Goal: Communication & Community: Participate in discussion

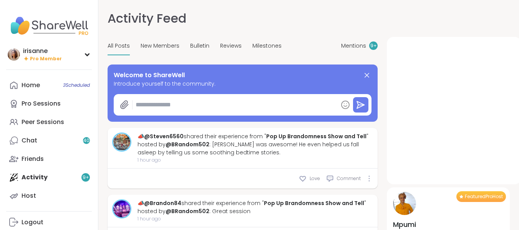
type textarea "*"
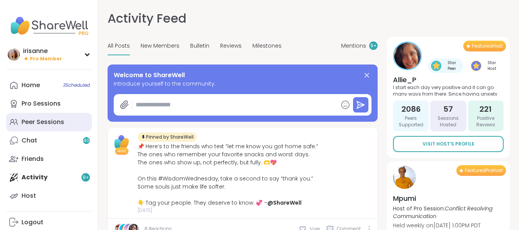
click at [30, 115] on link "Peer Sessions" at bounding box center [49, 122] width 86 height 18
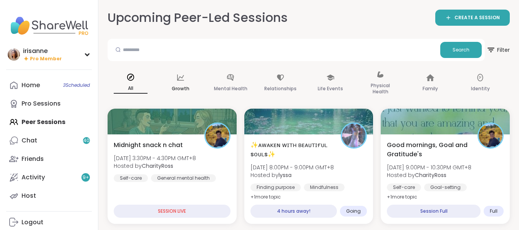
drag, startPoint x: 196, startPoint y: 35, endPoint x: 198, endPoint y: 90, distance: 54.6
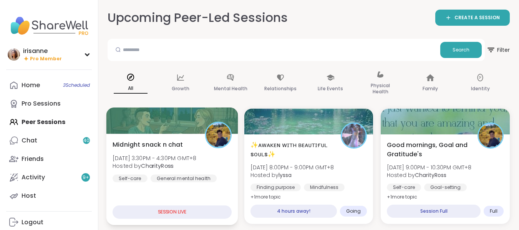
click at [151, 170] on b "CharityRoss" at bounding box center [157, 166] width 32 height 8
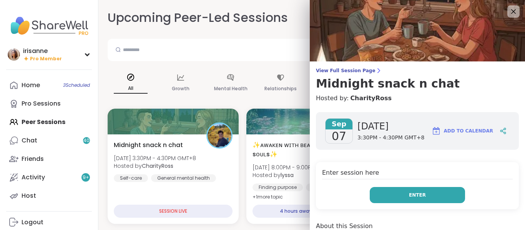
click at [436, 190] on button "Enter" at bounding box center [417, 195] width 95 height 16
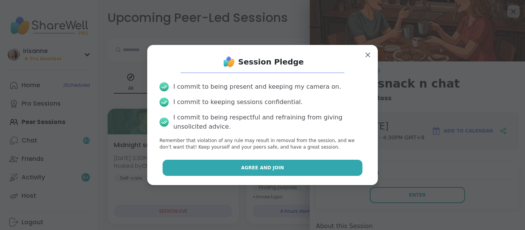
click at [298, 166] on button "Agree and Join" at bounding box center [263, 168] width 200 height 16
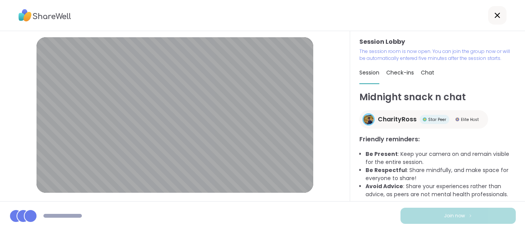
click at [407, 189] on li "Avoid Advice : Share your experiences rather than advice, as peers are not ment…" at bounding box center [441, 191] width 150 height 16
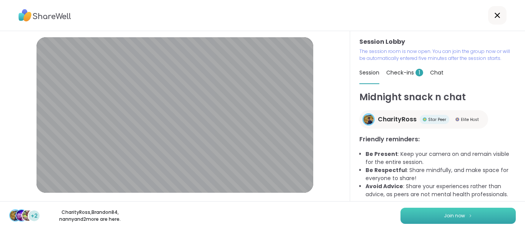
click at [415, 210] on button "Join now" at bounding box center [458, 216] width 115 height 16
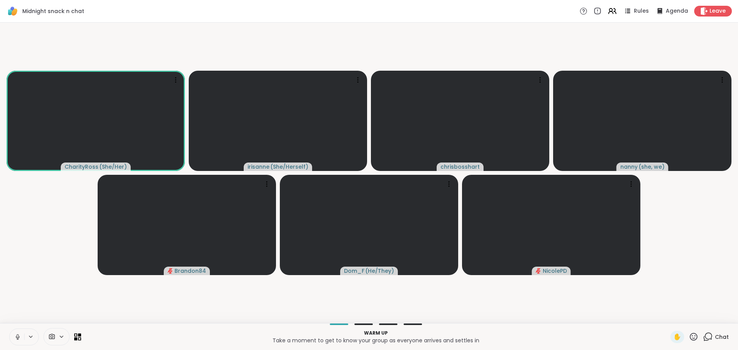
click at [17, 224] on icon at bounding box center [17, 337] width 7 height 7
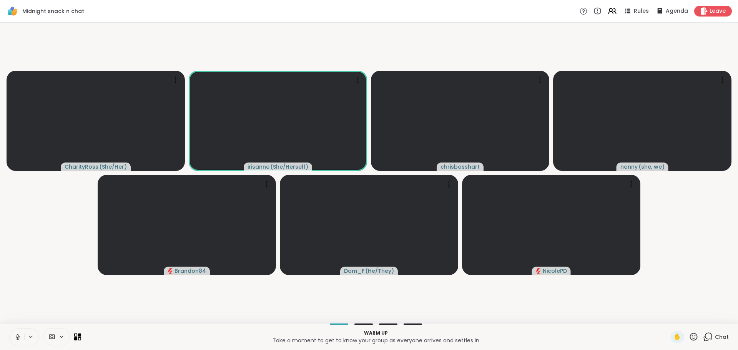
click at [16, 224] on icon at bounding box center [17, 337] width 7 height 7
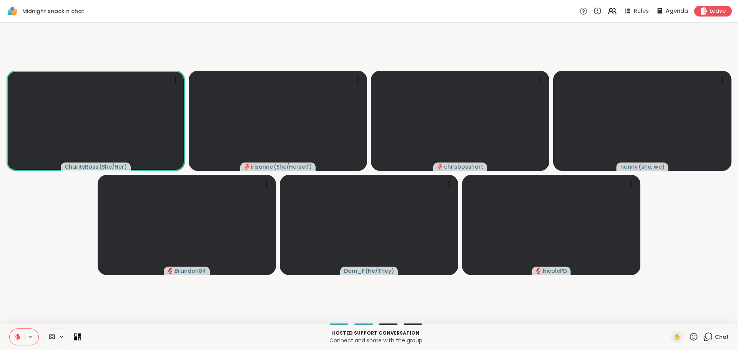
click at [14, 224] on button at bounding box center [17, 337] width 15 height 16
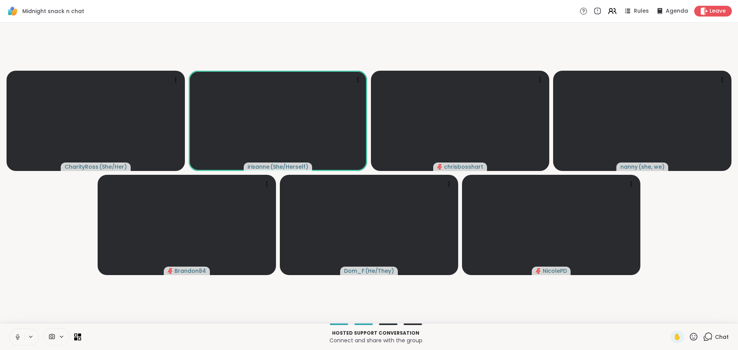
click at [14, 224] on button at bounding box center [17, 337] width 15 height 16
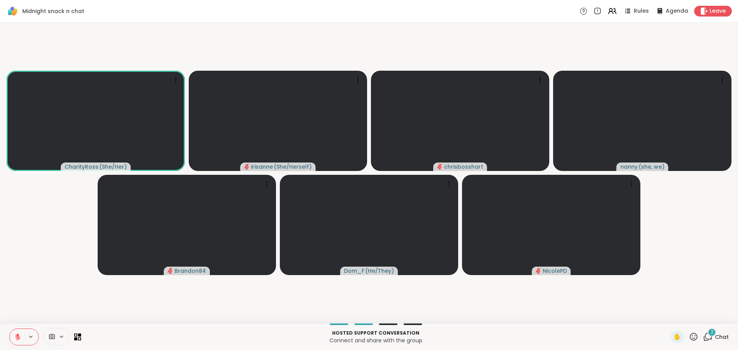
click at [16, 224] on icon at bounding box center [17, 337] width 5 height 5
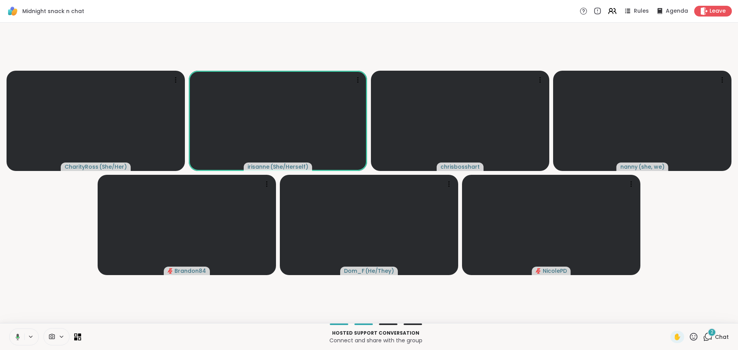
click at [16, 224] on icon at bounding box center [18, 337] width 4 height 7
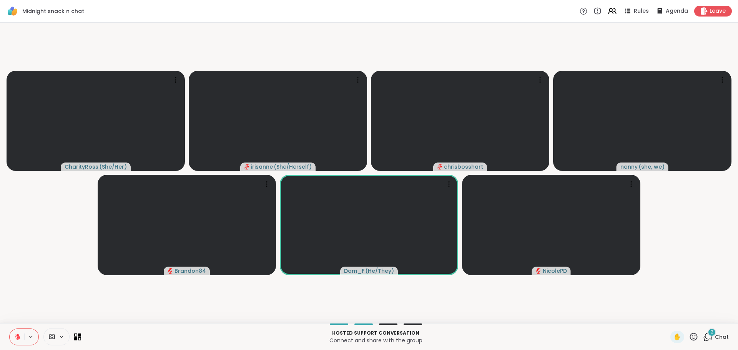
click at [519, 224] on icon at bounding box center [694, 337] width 8 height 8
click at [519, 224] on span "👍" at bounding box center [688, 316] width 8 height 9
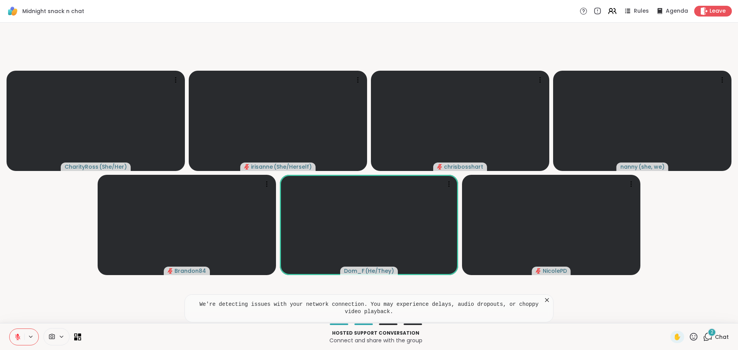
click at [519, 224] on icon at bounding box center [547, 300] width 8 height 8
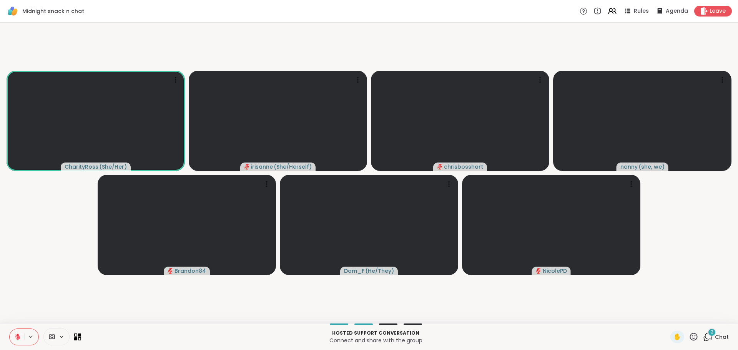
click at [519, 224] on icon at bounding box center [694, 337] width 10 height 10
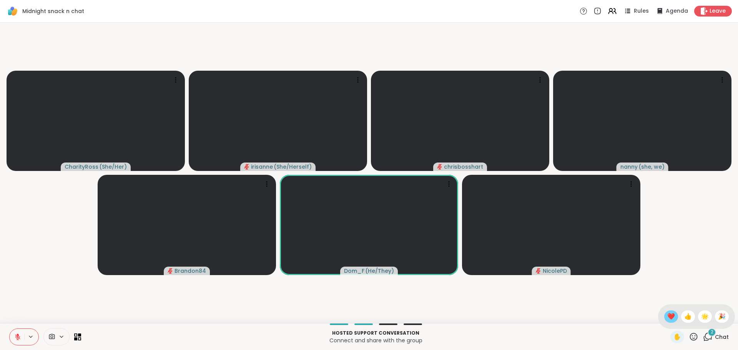
click at [519, 224] on span "❤️" at bounding box center [671, 316] width 8 height 9
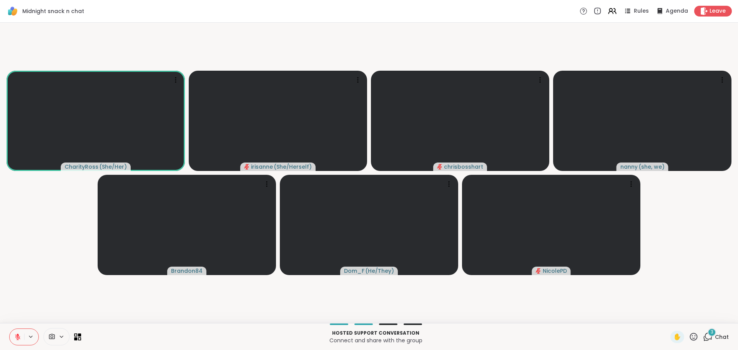
click at [13, 224] on button at bounding box center [17, 337] width 15 height 16
click at [12, 224] on button at bounding box center [17, 337] width 15 height 16
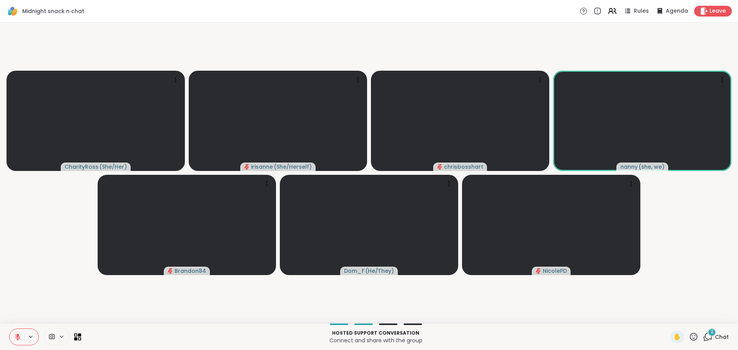
drag, startPoint x: 691, startPoint y: 343, endPoint x: 689, endPoint y: 339, distance: 4.6
click at [519, 224] on div "✋" at bounding box center [685, 337] width 28 height 12
click at [519, 224] on icon at bounding box center [694, 337] width 8 height 8
click at [519, 224] on span "❤️" at bounding box center [671, 316] width 8 height 9
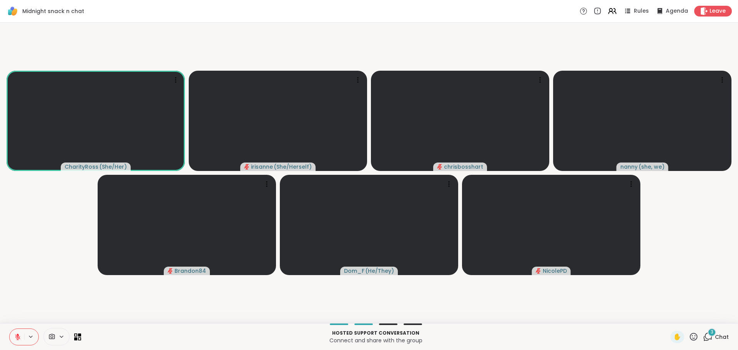
click at [519, 224] on icon at bounding box center [694, 337] width 10 height 10
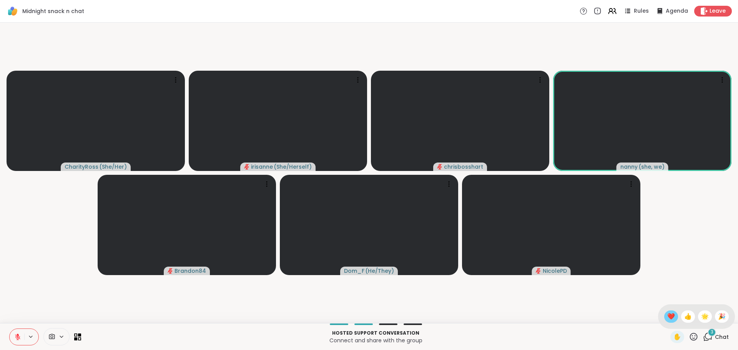
click at [519, 224] on span "❤️" at bounding box center [671, 316] width 8 height 9
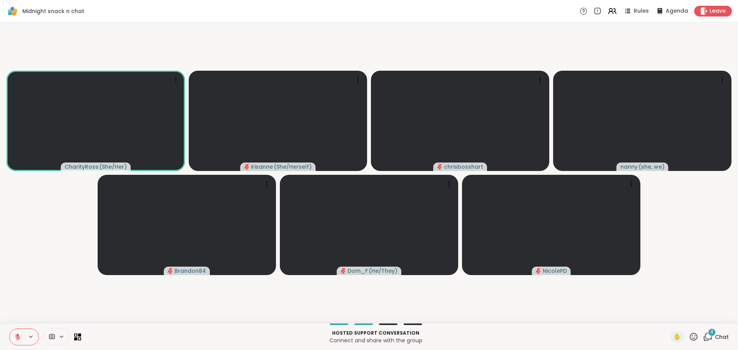
click at [23, 224] on button at bounding box center [17, 337] width 15 height 16
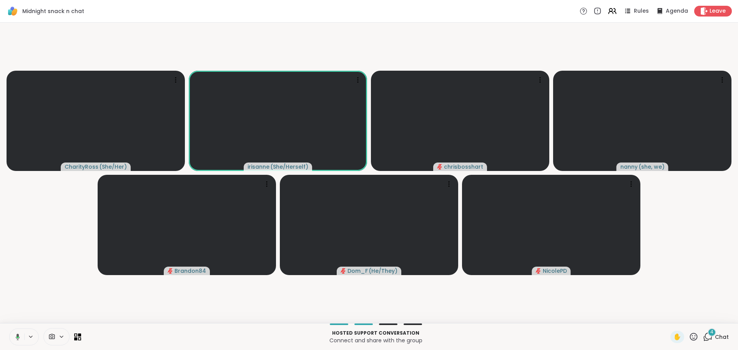
click at [17, 224] on icon at bounding box center [18, 337] width 4 height 7
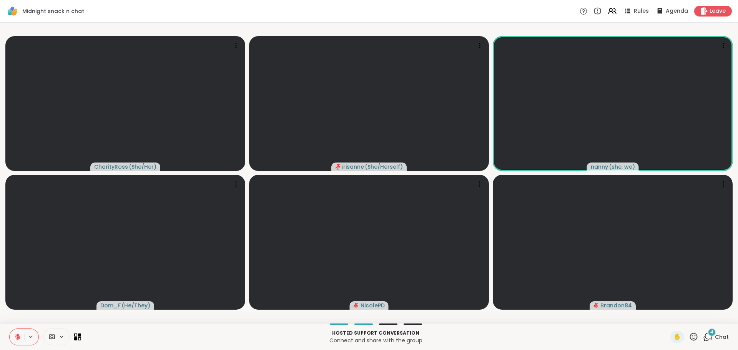
click at [13, 224] on button at bounding box center [17, 337] width 15 height 16
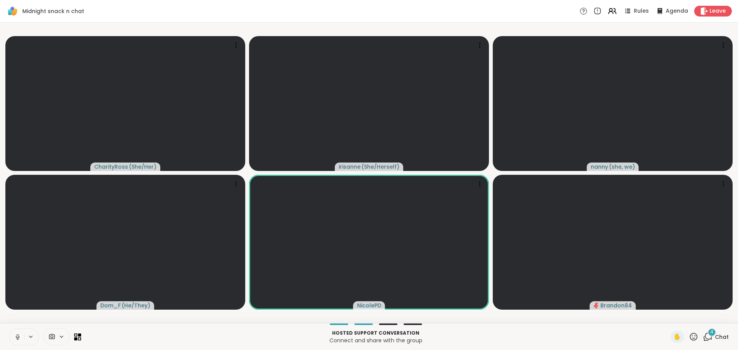
click at [16, 224] on icon at bounding box center [17, 337] width 7 height 7
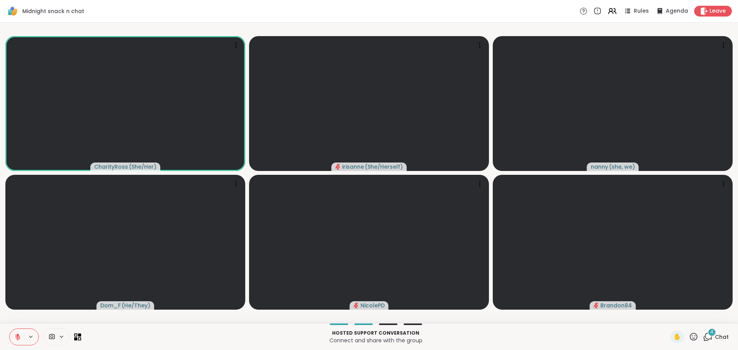
click at [13, 224] on button at bounding box center [17, 337] width 15 height 16
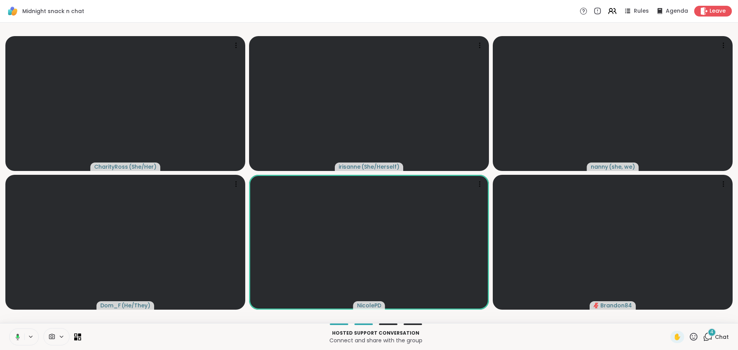
click at [13, 224] on button at bounding box center [16, 337] width 16 height 16
click at [17, 224] on icon at bounding box center [17, 337] width 7 height 7
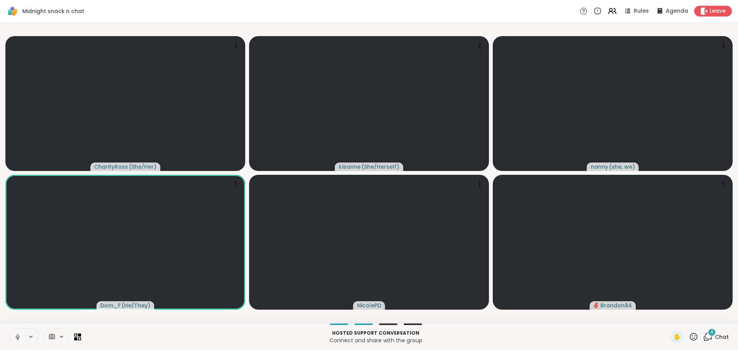
click at [17, 224] on button at bounding box center [17, 337] width 15 height 16
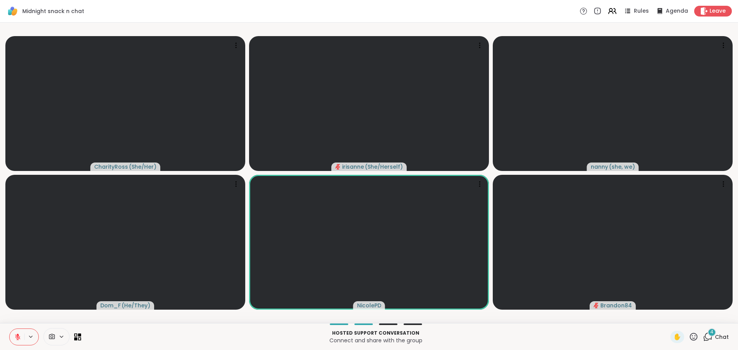
click at [18, 224] on icon at bounding box center [17, 337] width 5 height 5
click at [21, 224] on div "Hosted support conversation Connect and share with the group ✋ 4 Chat" at bounding box center [369, 336] width 738 height 27
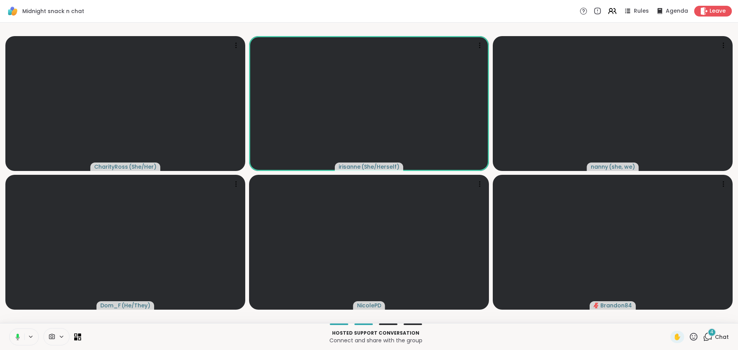
click at [13, 224] on icon at bounding box center [16, 337] width 7 height 7
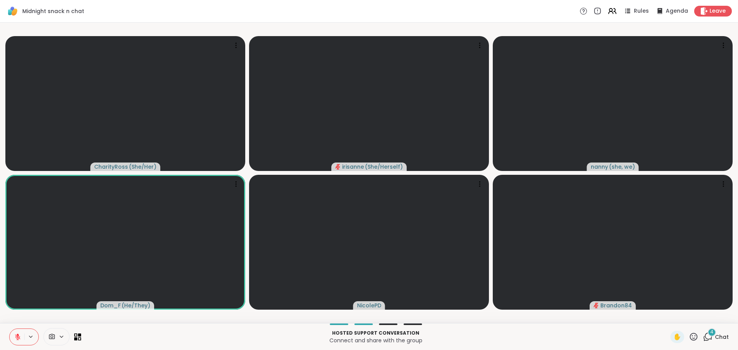
click at [519, 224] on icon at bounding box center [708, 337] width 10 height 10
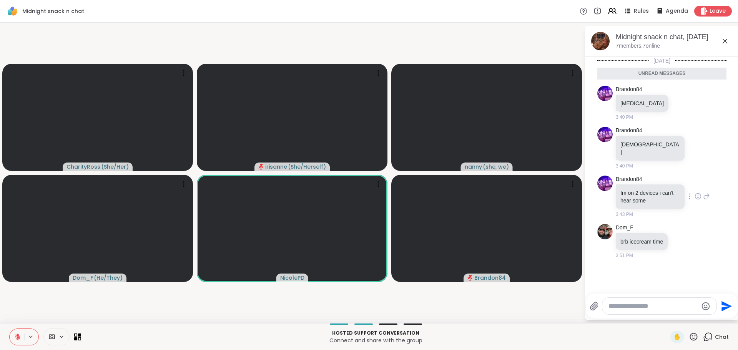
click at [519, 193] on icon at bounding box center [698, 197] width 7 height 8
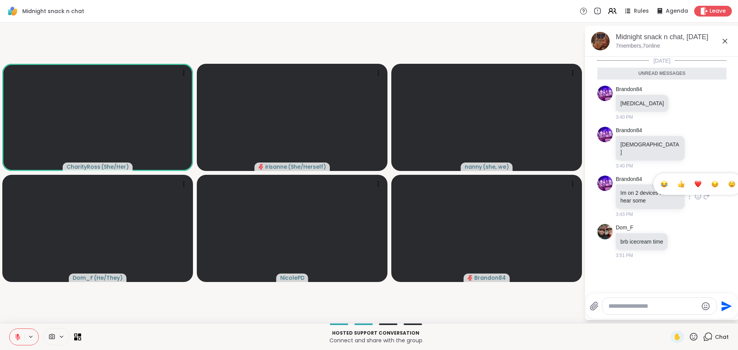
click at [519, 181] on div "Select Reaction: Sad" at bounding box center [715, 184] width 7 height 7
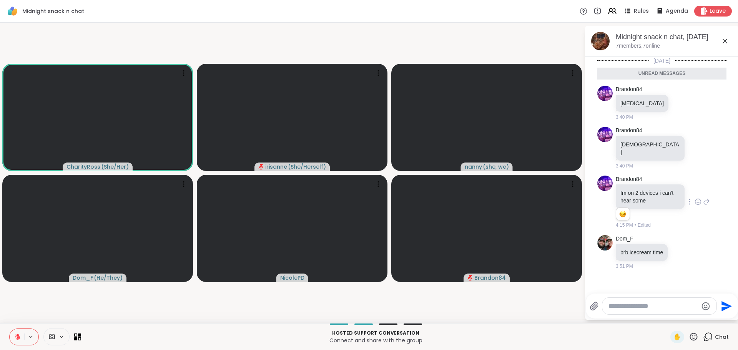
click at [519, 197] on icon at bounding box center [706, 201] width 7 height 9
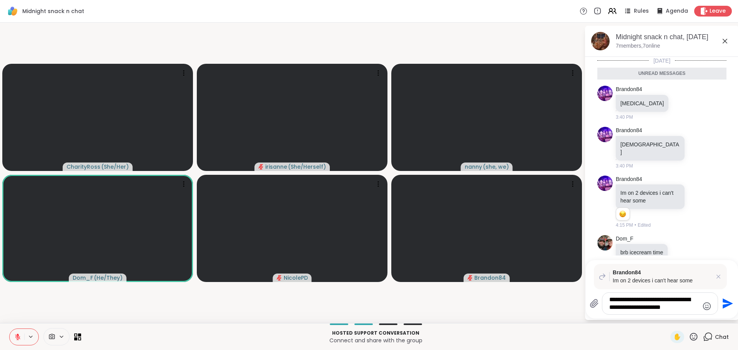
type textarea "**********"
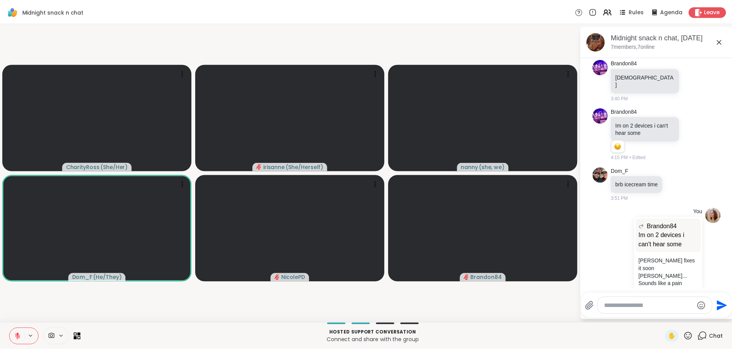
scroll to position [50, 0]
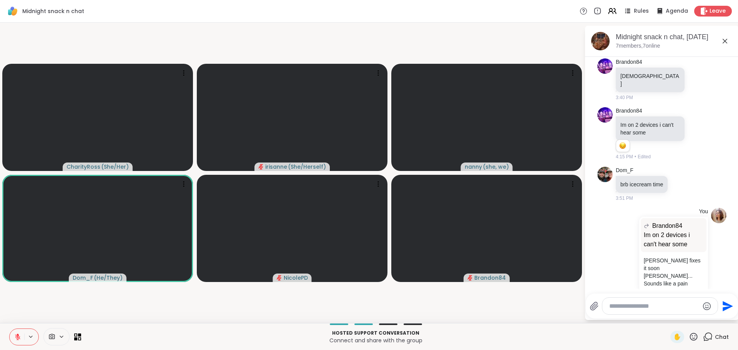
click at [519, 42] on icon at bounding box center [725, 41] width 9 height 9
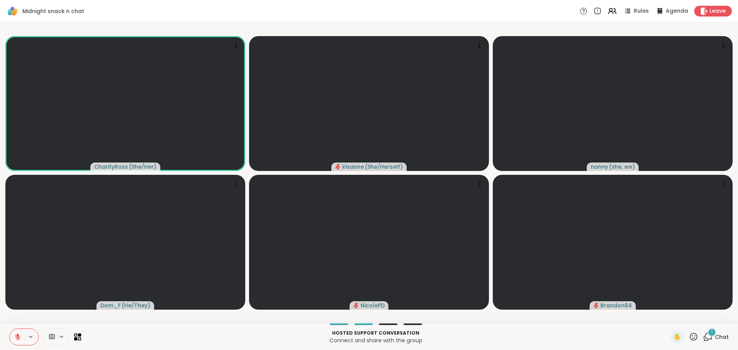
click at [15, 224] on icon at bounding box center [17, 337] width 7 height 7
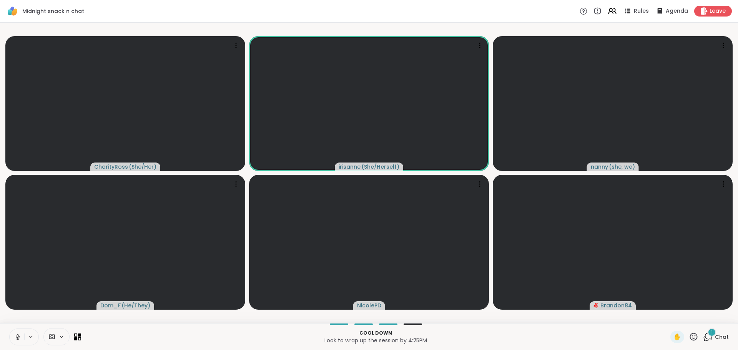
click at [13, 224] on button at bounding box center [17, 337] width 15 height 16
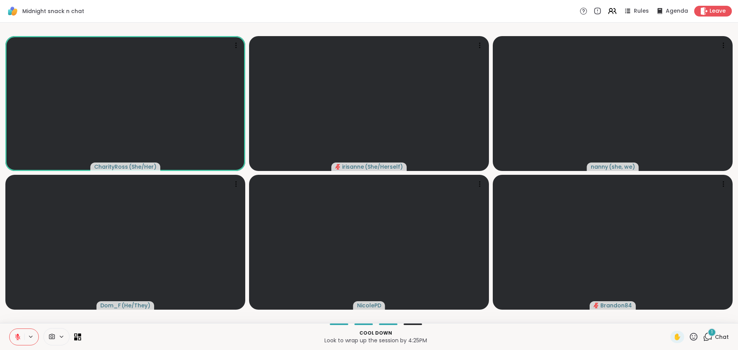
click at [12, 224] on button at bounding box center [17, 337] width 15 height 16
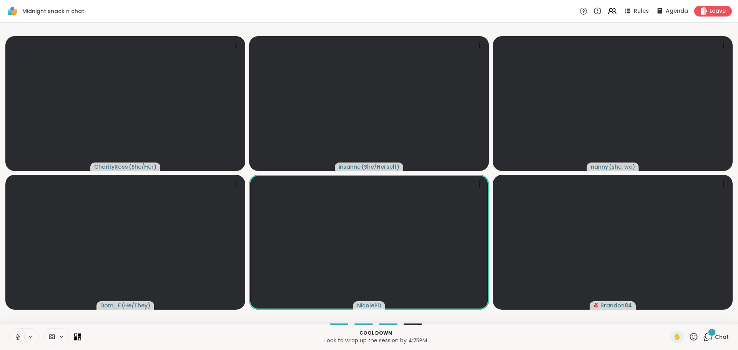
click at [48, 224] on video-player-container "CharityRoss ( She/Her ) irisanne ( She/Herself ) nanny ( she, we ) Dom_F ( He/T…" at bounding box center [369, 173] width 729 height 295
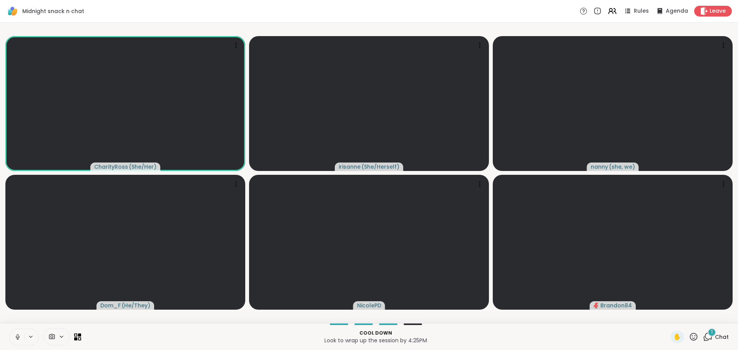
click at [13, 224] on button at bounding box center [17, 337] width 15 height 16
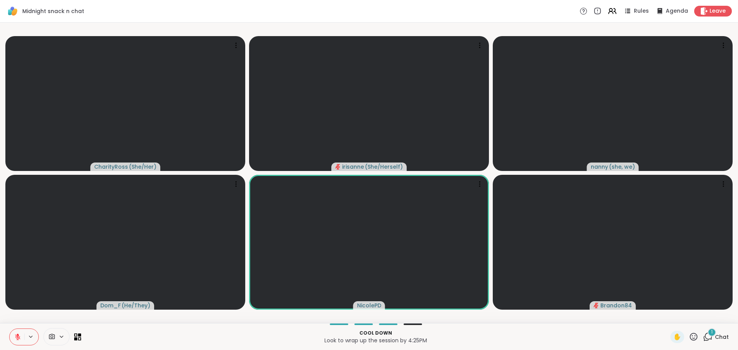
click at [22, 224] on button at bounding box center [17, 337] width 15 height 16
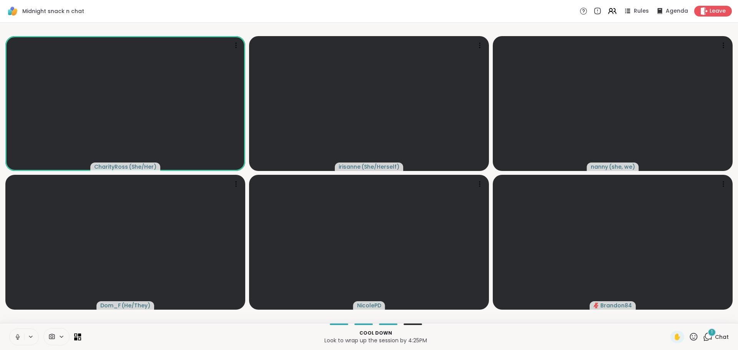
click at [21, 224] on button at bounding box center [17, 337] width 15 height 16
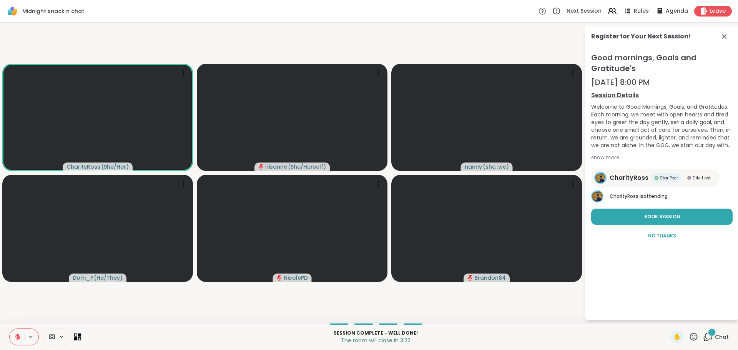
click at [18, 224] on button at bounding box center [17, 337] width 15 height 16
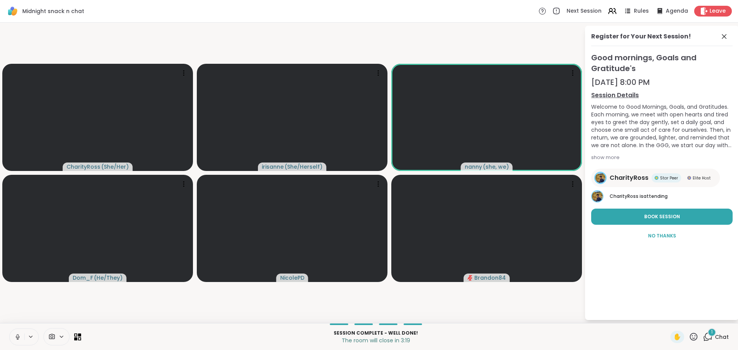
click at [18, 224] on button at bounding box center [17, 337] width 15 height 16
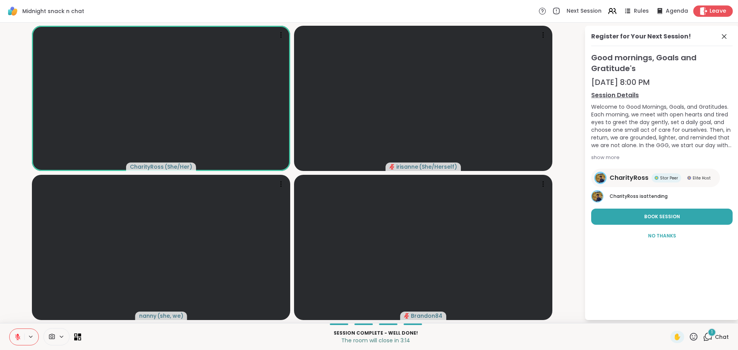
click at [519, 11] on span "Leave" at bounding box center [718, 11] width 17 height 8
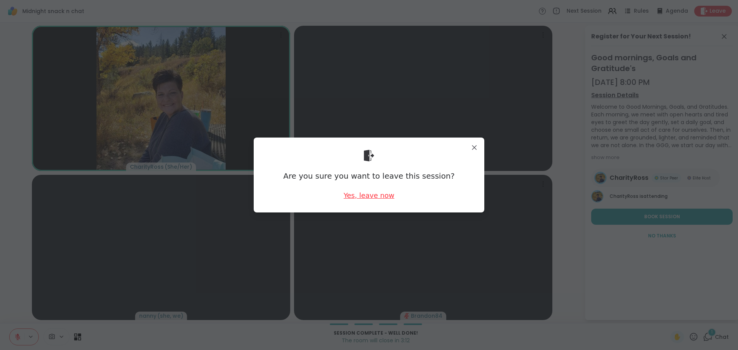
click at [374, 194] on div "Yes, leave now" at bounding box center [369, 196] width 51 height 10
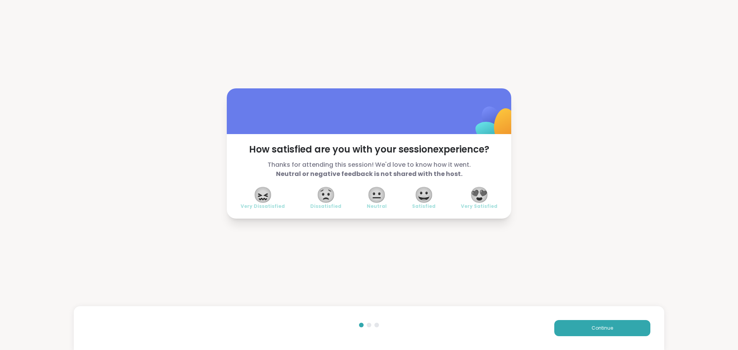
click at [477, 198] on span "😍" at bounding box center [479, 195] width 19 height 14
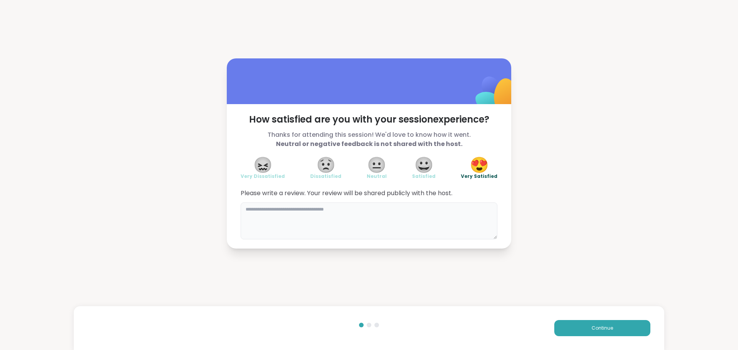
click at [440, 224] on textarea at bounding box center [369, 221] width 257 height 37
type textarea "**********"
click at [519, 224] on button "Continue" at bounding box center [602, 328] width 96 height 16
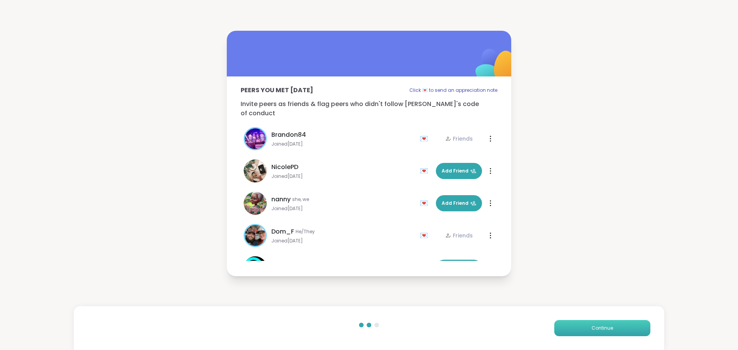
click at [519, 224] on button "Continue" at bounding box center [602, 328] width 96 height 16
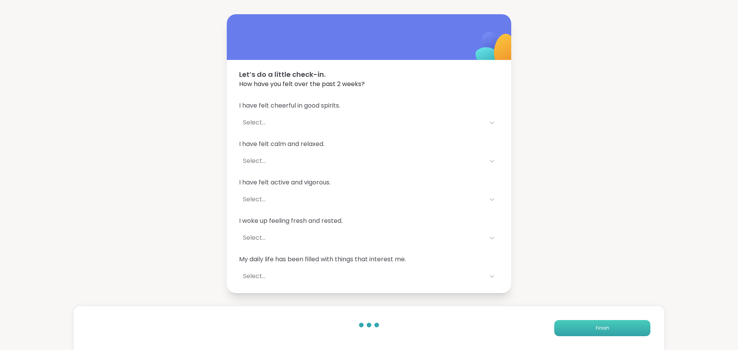
click at [519, 224] on button "Finish" at bounding box center [602, 328] width 96 height 16
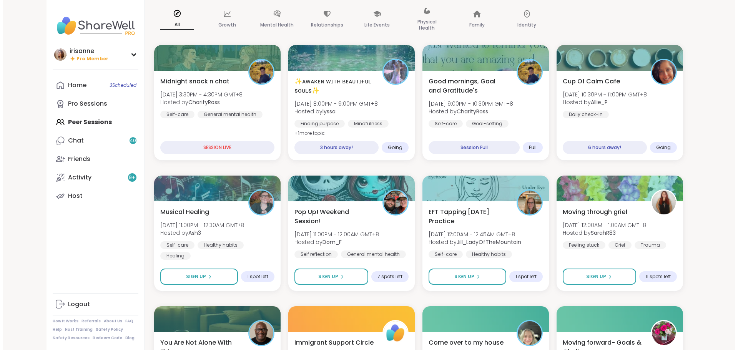
scroll to position [70, 0]
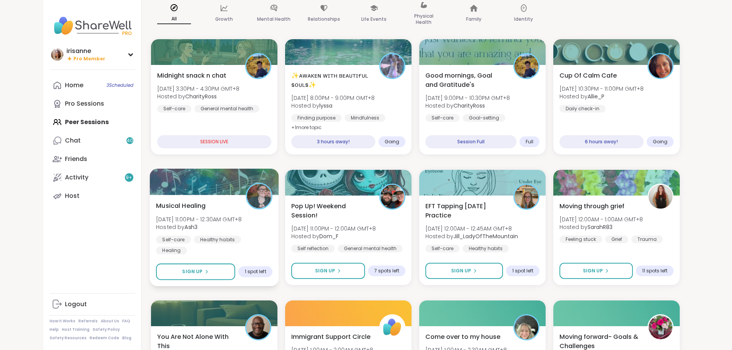
click at [175, 224] on div "Musical Healing Sun, Sep 07 | 11:00PM - 12:30AM GMT+8 Hosted by Ash3 Self-care …" at bounding box center [214, 241] width 129 height 92
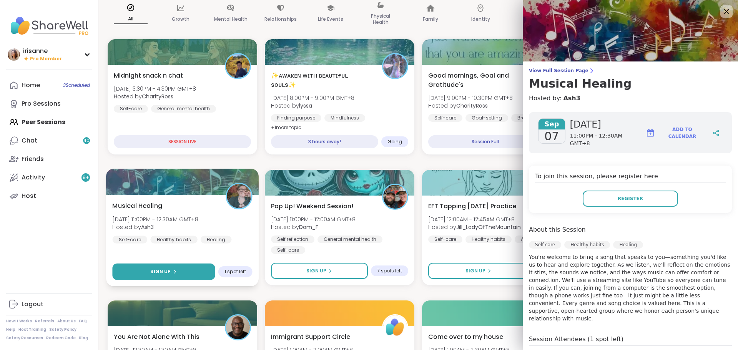
click at [172, 224] on icon at bounding box center [174, 272] width 5 height 5
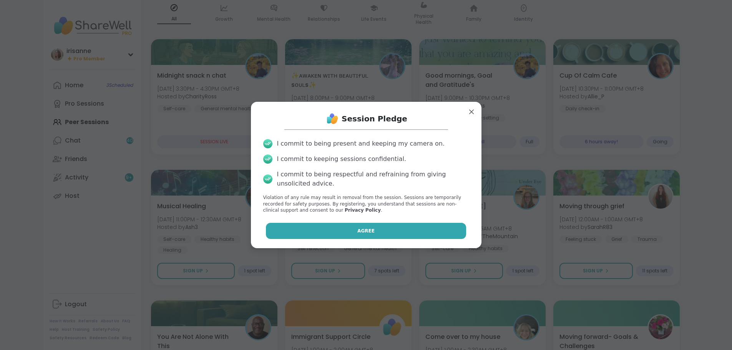
click at [324, 224] on button "Agree" at bounding box center [366, 231] width 200 height 16
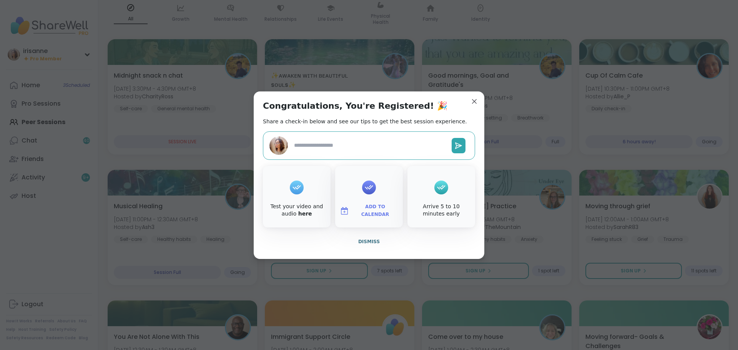
type textarea "*"
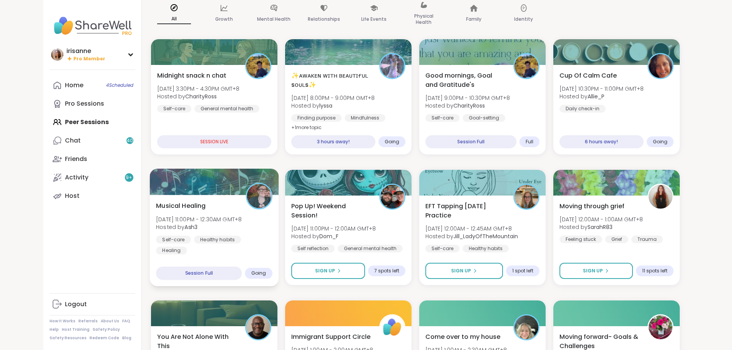
click at [185, 175] on div at bounding box center [214, 182] width 129 height 26
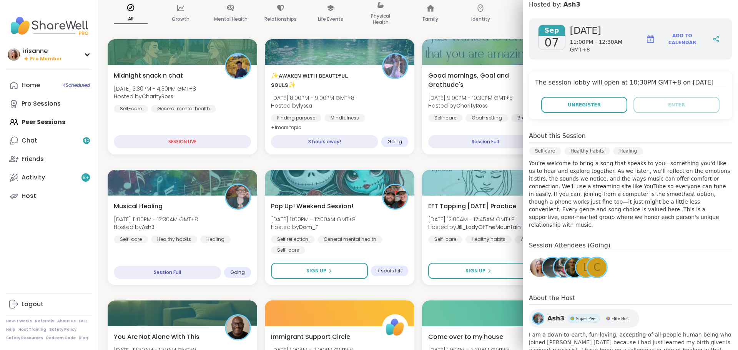
scroll to position [94, 0]
click at [519, 224] on div "C" at bounding box center [597, 267] width 19 height 19
click at [519, 224] on span "L" at bounding box center [586, 267] width 6 height 15
click at [519, 224] on img at bounding box center [552, 267] width 19 height 19
